Goal: Task Accomplishment & Management: Use online tool/utility

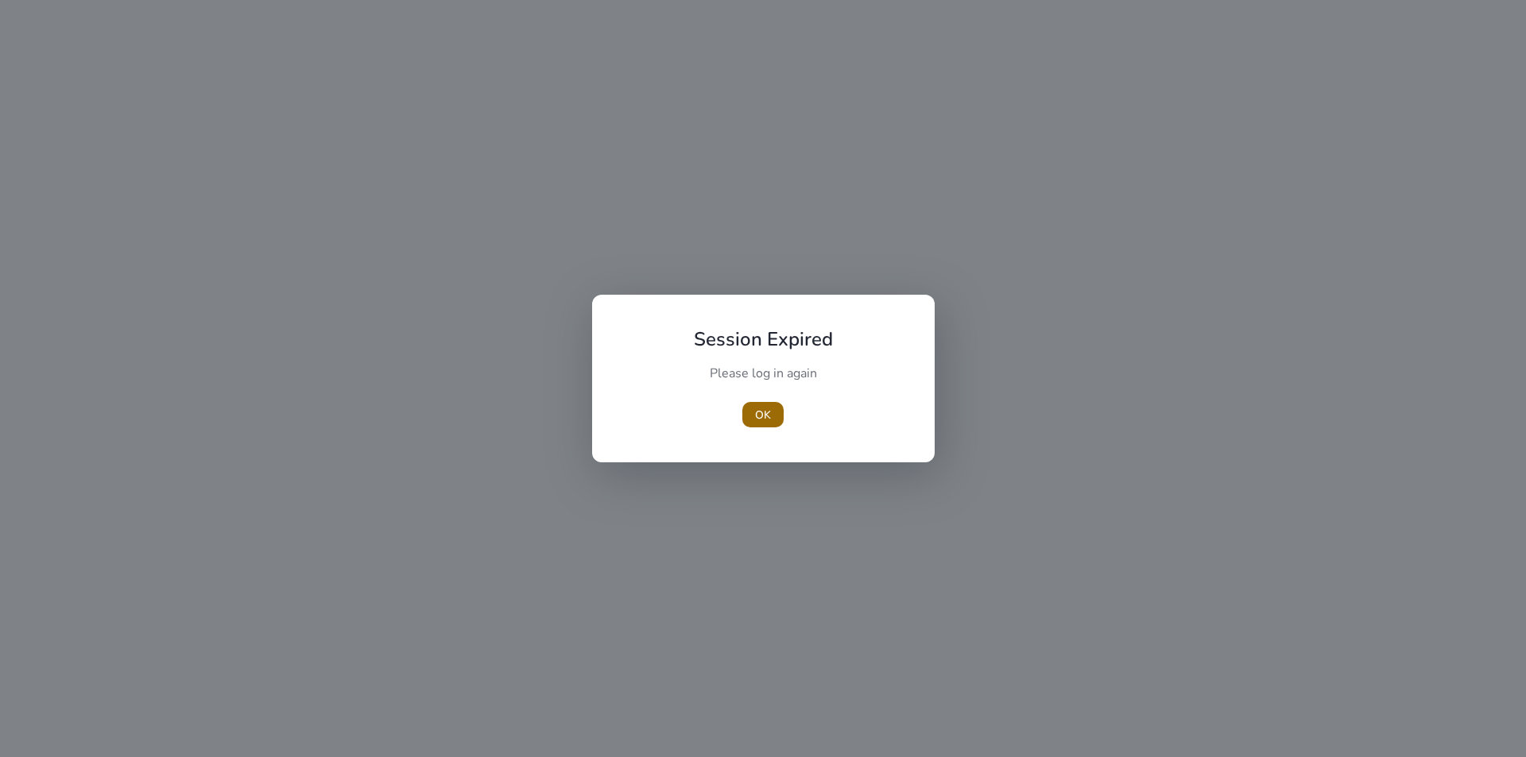
click at [762, 425] on span "button" at bounding box center [762, 415] width 41 height 38
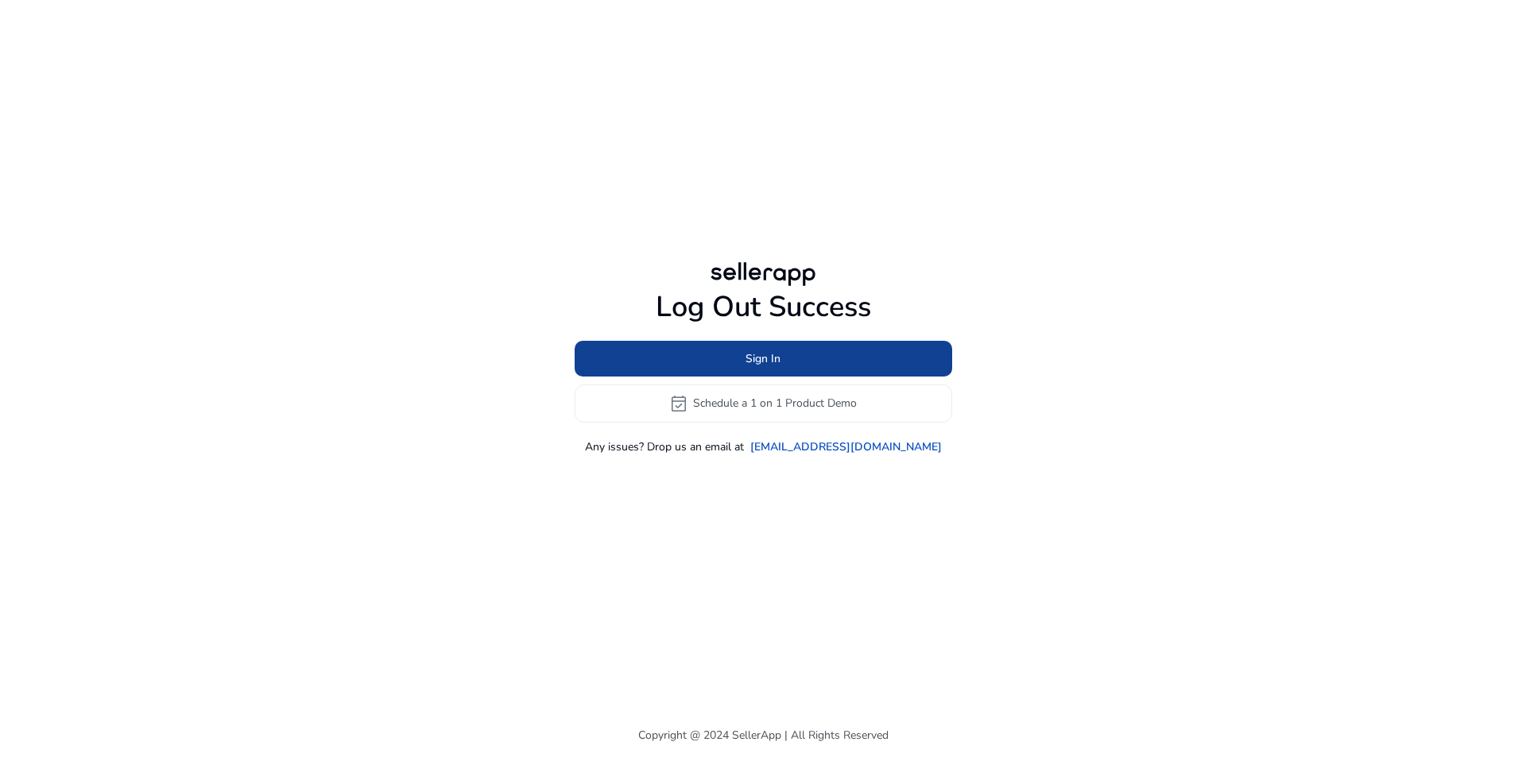
click at [765, 361] on span "Sign In" at bounding box center [762, 358] width 35 height 17
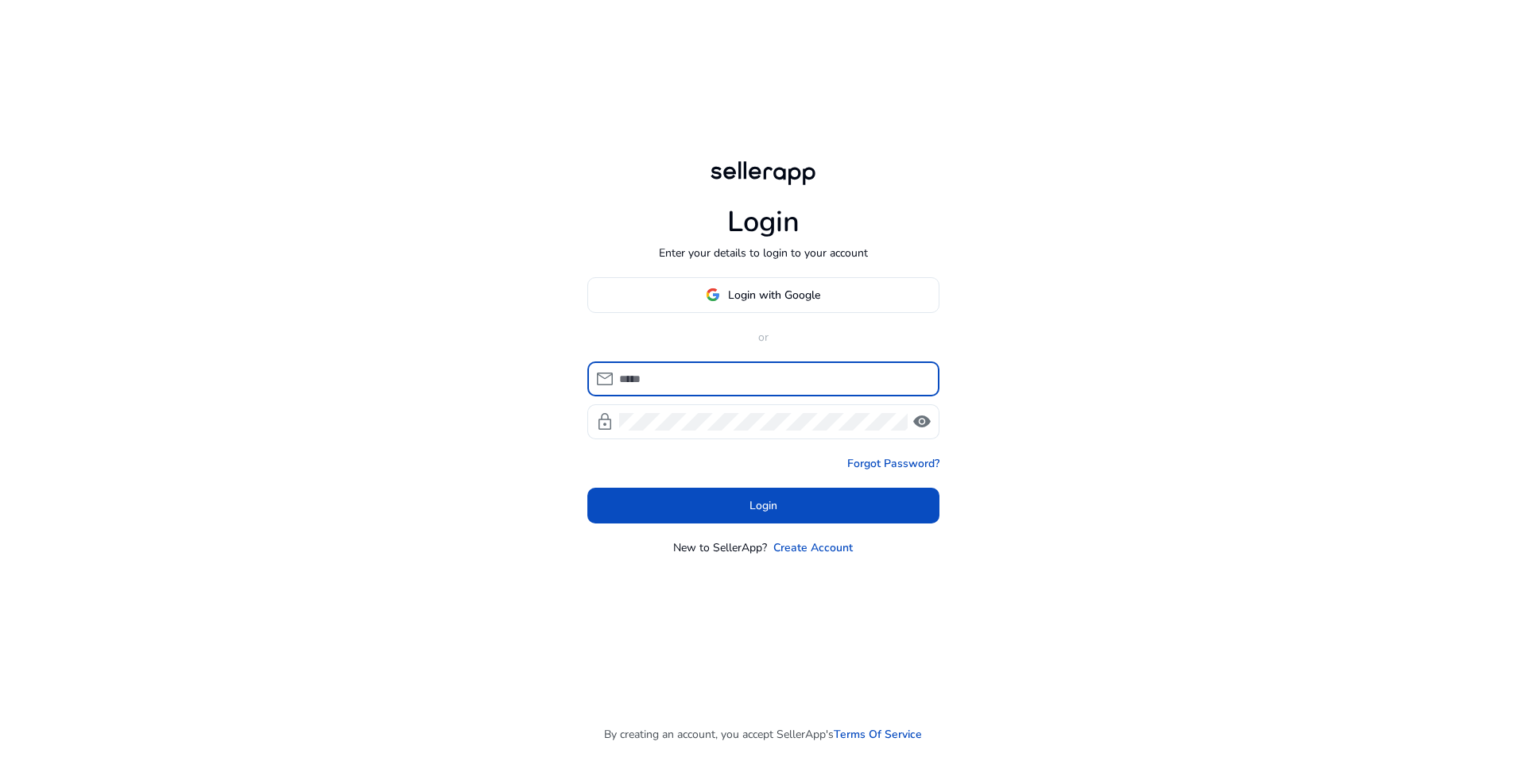
type input "**********"
click at [769, 309] on span at bounding box center [763, 295] width 350 height 38
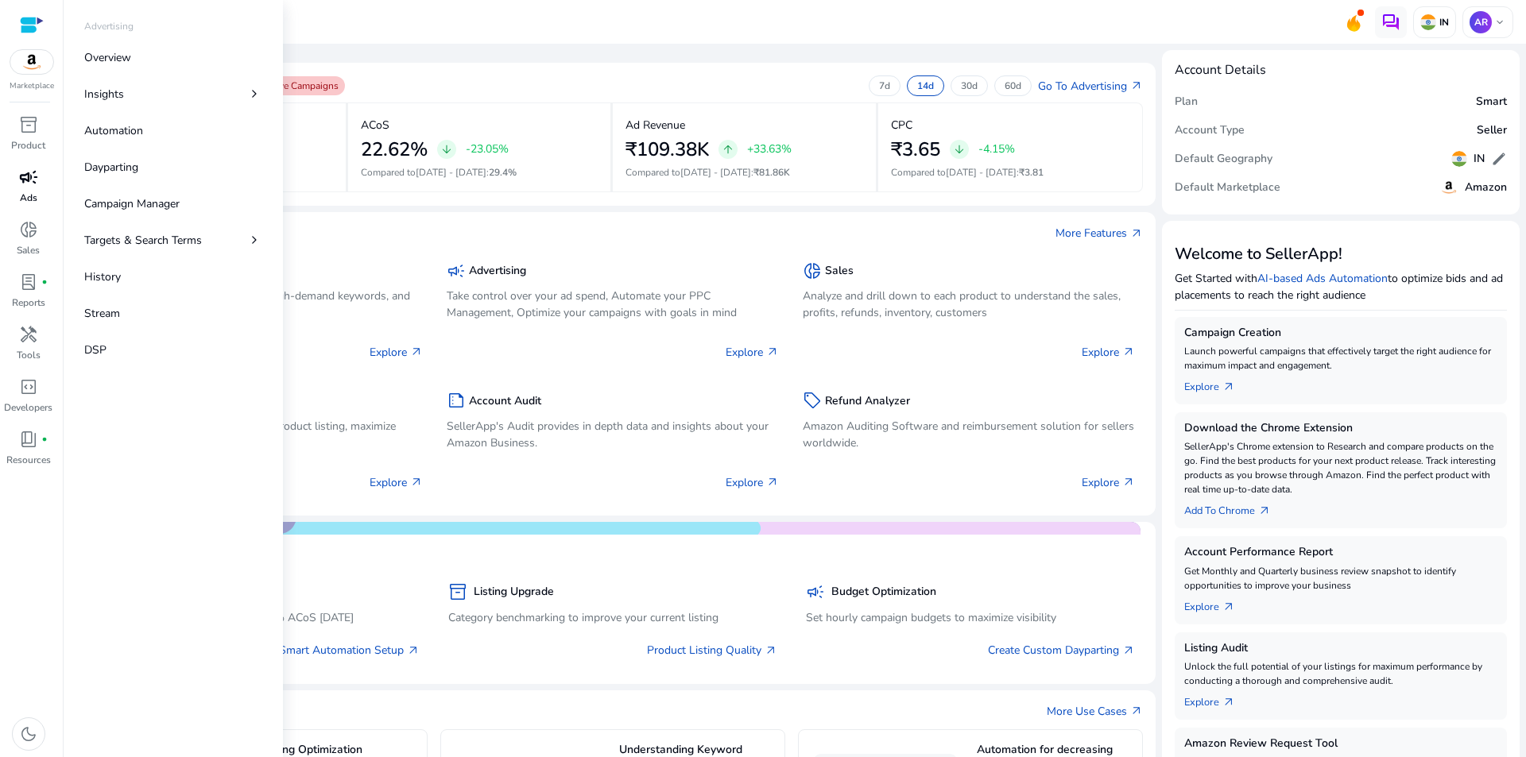
click at [24, 176] on span "campaign" at bounding box center [28, 177] width 19 height 19
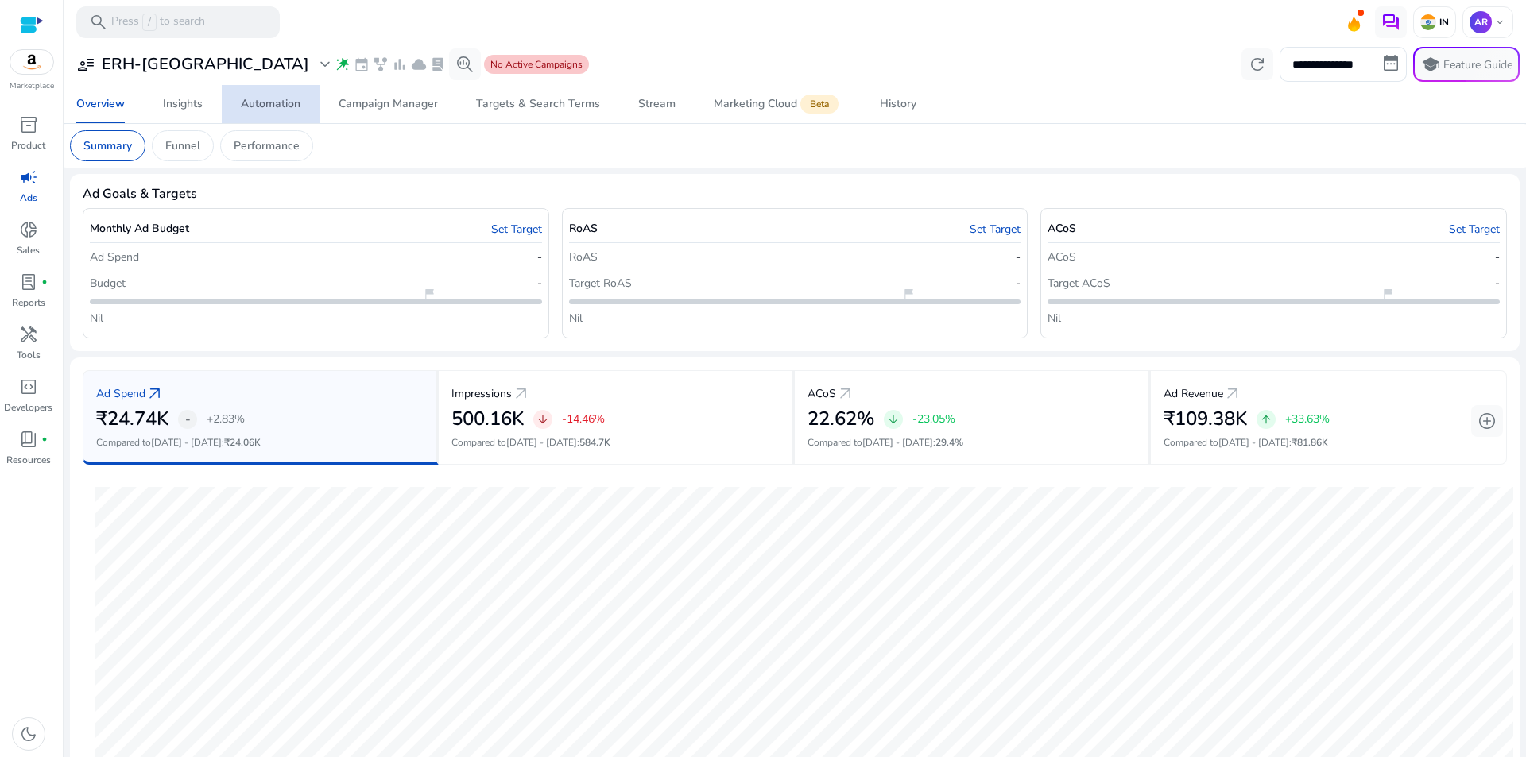
click at [239, 105] on link "Automation" at bounding box center [271, 104] width 98 height 38
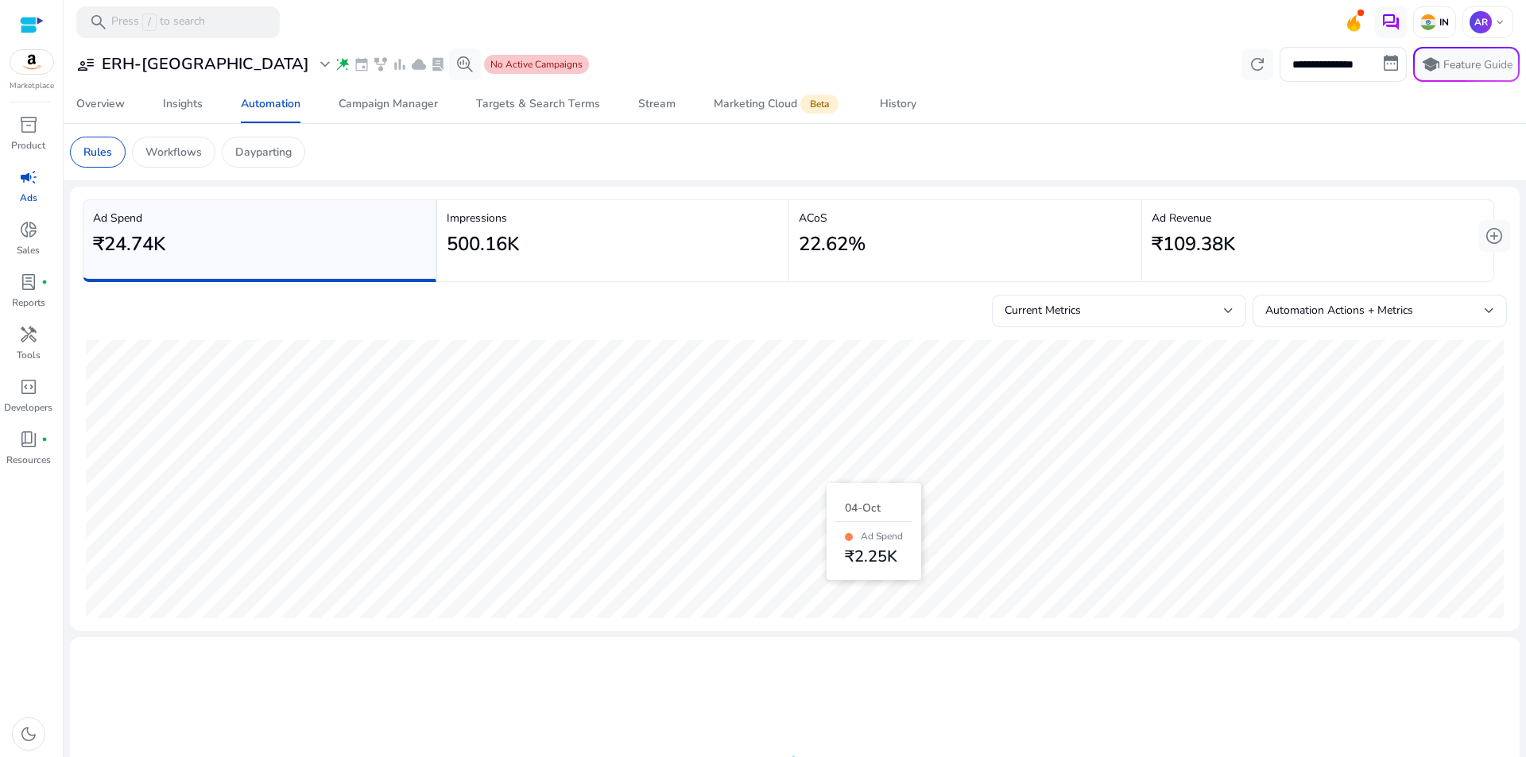
scroll to position [230, 0]
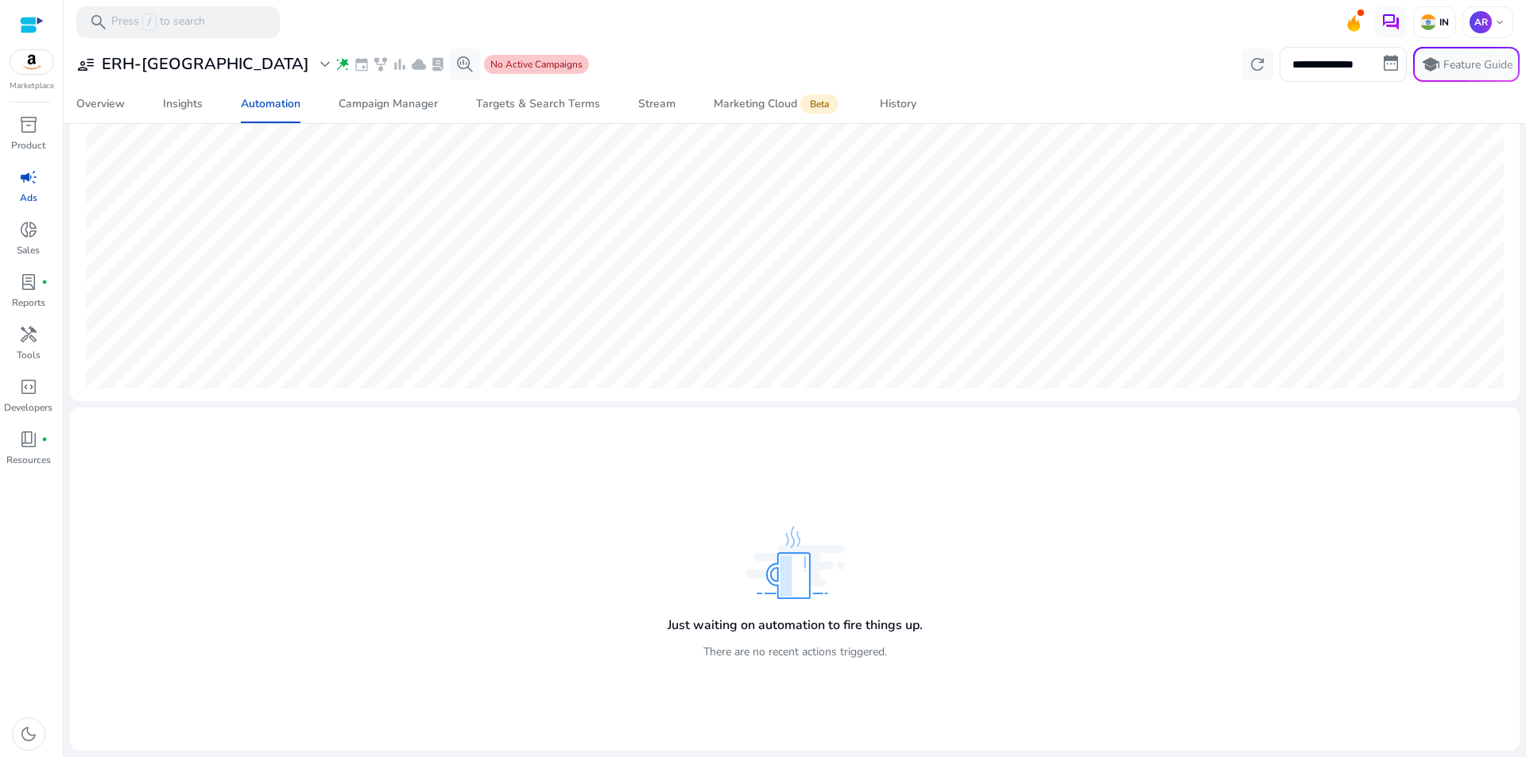
click at [349, 456] on div "Just waiting on automation to fire things up. There are no recent actions trigg…" at bounding box center [795, 579] width 1424 height 318
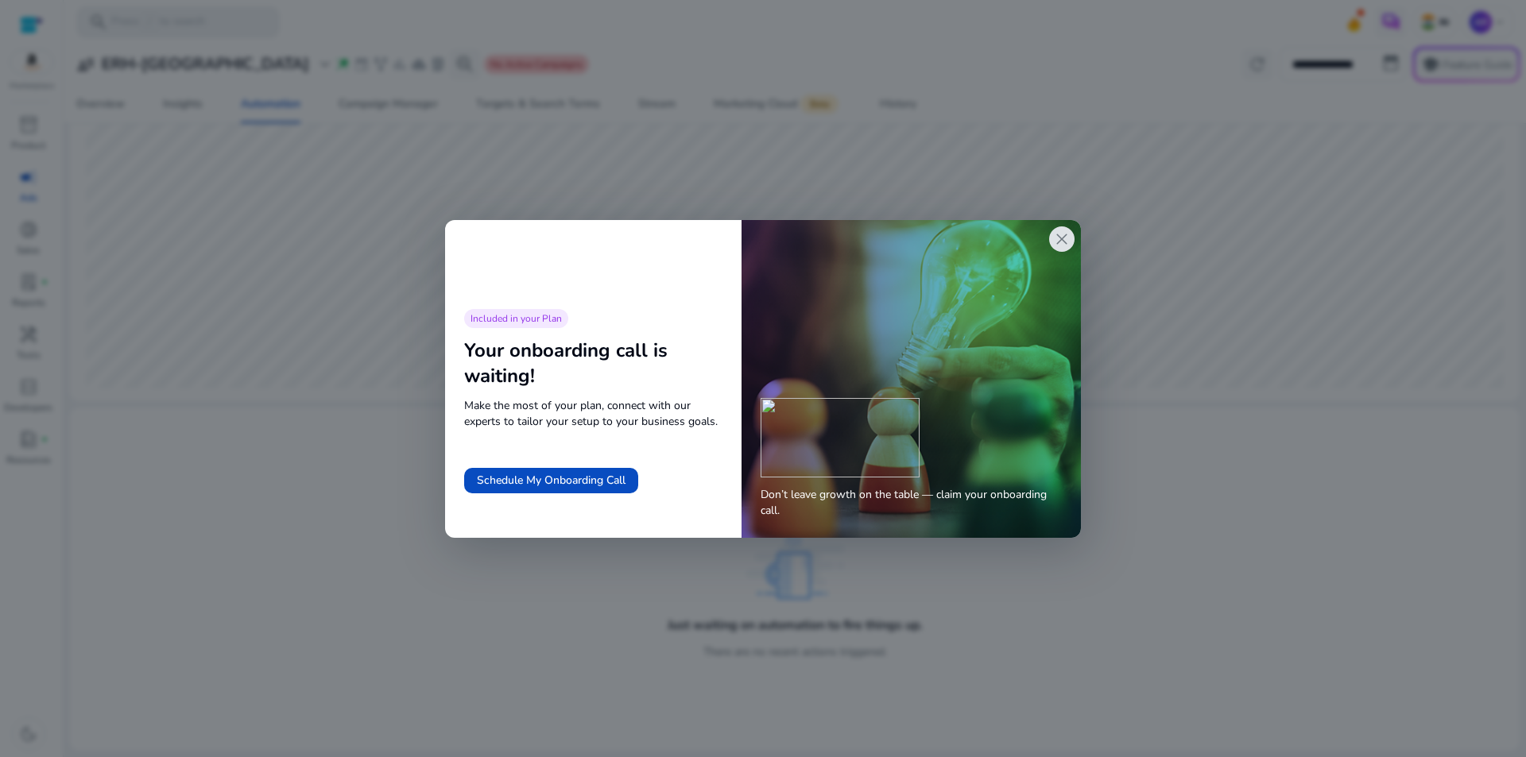
click at [1052, 237] on span "close" at bounding box center [1061, 239] width 19 height 19
